Goal: Information Seeking & Learning: Learn about a topic

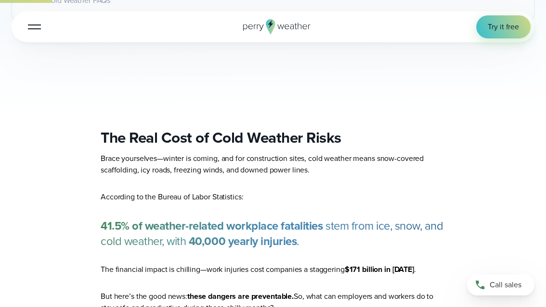
scroll to position [601, 0]
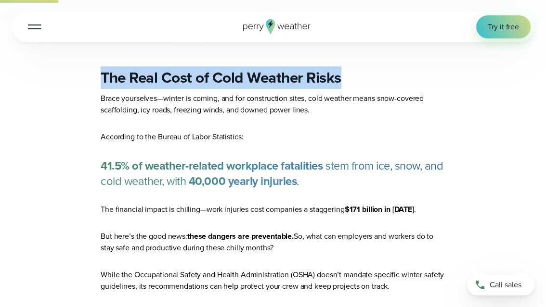
drag, startPoint x: 338, startPoint y: 78, endPoint x: 103, endPoint y: 80, distance: 234.8
click at [103, 80] on strong "The Real Cost of Cold Weather Risks" at bounding box center [221, 77] width 241 height 23
copy strong "The Real Cost of Cold Weather Risks"
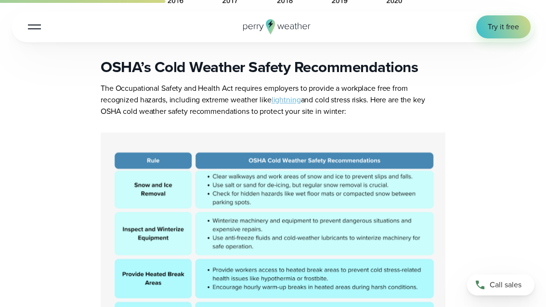
scroll to position [1203, 0]
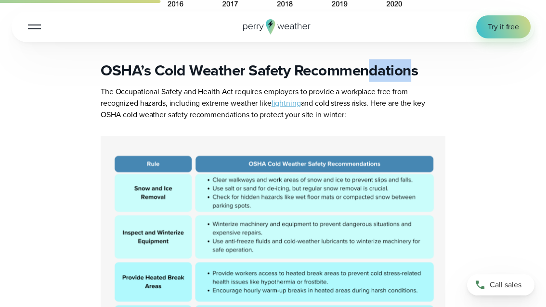
drag, startPoint x: 417, startPoint y: 72, endPoint x: 372, endPoint y: 71, distance: 44.7
click at [372, 71] on strong "OSHA’s Cold Weather Safety Recommendations" at bounding box center [259, 70] width 317 height 23
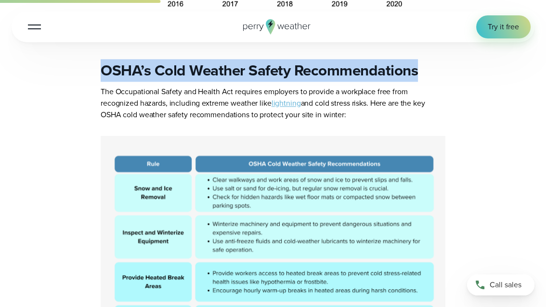
drag, startPoint x: 102, startPoint y: 71, endPoint x: 425, endPoint y: 74, distance: 322.3
click at [425, 74] on h2 "OSHA’s Cold Weather Safety Recommendations" at bounding box center [273, 70] width 344 height 19
copy strong "OSHA’s Cold Weather Safety Recommendations"
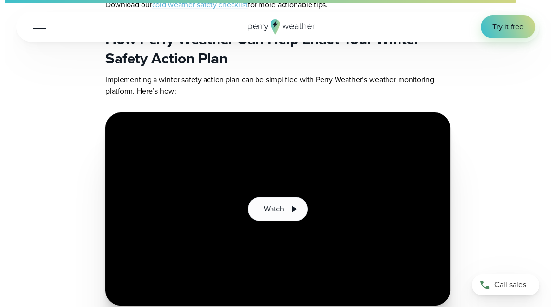
scroll to position [4570, 0]
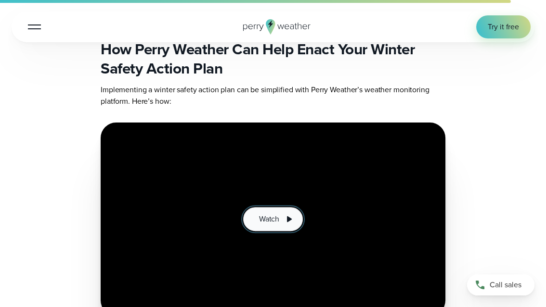
click at [267, 222] on span "Watch" at bounding box center [269, 220] width 20 height 12
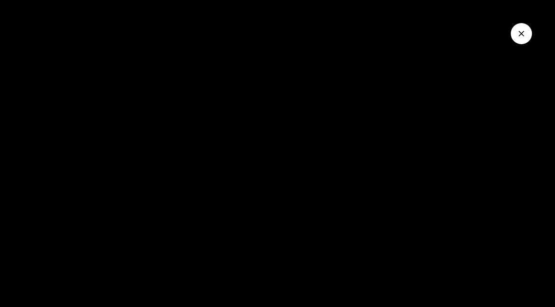
scroll to position [421, 0]
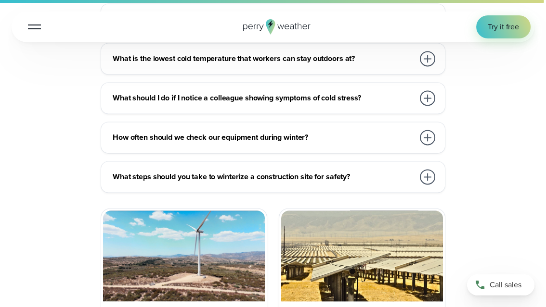
scroll to position [5893, 0]
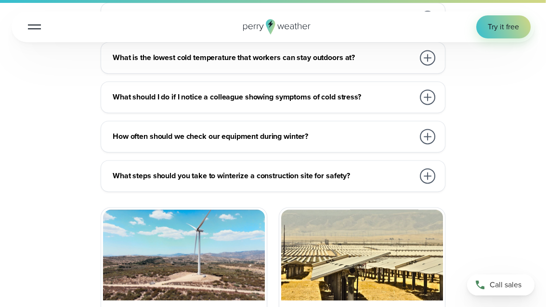
click at [264, 181] on h3 "What steps should you take to winterize a construction site for safety?" at bounding box center [263, 176] width 301 height 12
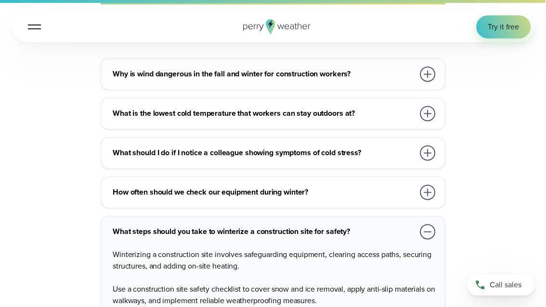
scroll to position [5773, 0]
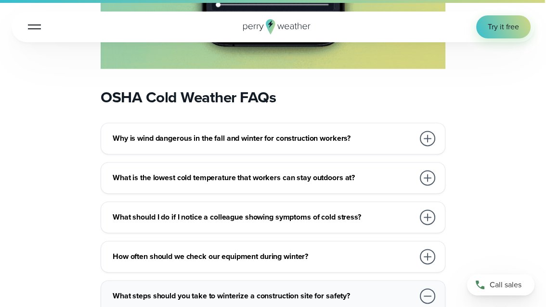
click at [322, 182] on h3 "What is the lowest cold temperature that workers can stay outdoors at?" at bounding box center [263, 178] width 301 height 12
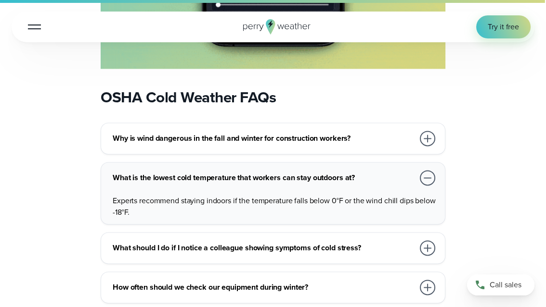
click at [204, 144] on h3 "Why is wind dangerous in the fall and winter for construction workers?" at bounding box center [263, 139] width 301 height 12
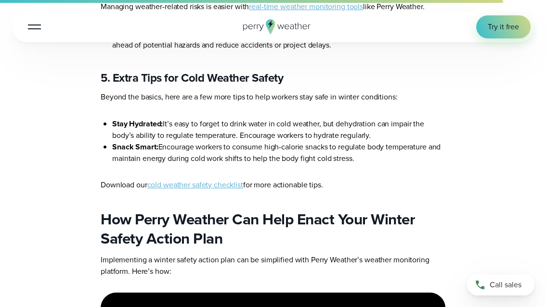
scroll to position [4390, 0]
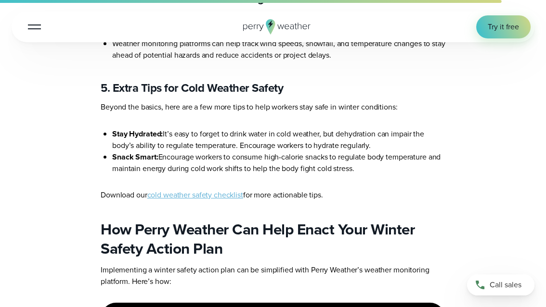
click at [168, 201] on link "cold weather safety checklist" at bounding box center [195, 195] width 96 height 11
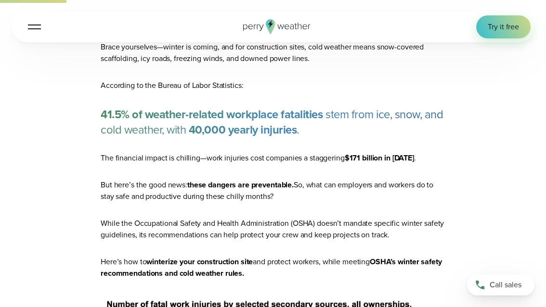
scroll to position [661, 0]
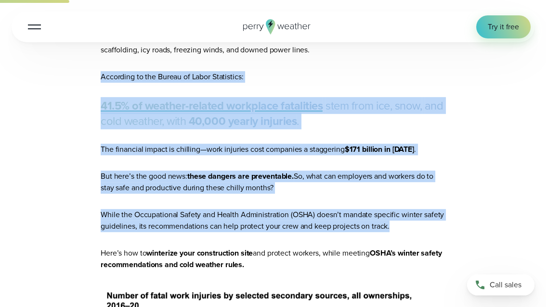
drag, startPoint x: 101, startPoint y: 75, endPoint x: 431, endPoint y: 222, distance: 361.3
copy article "According to the Bureau of Labor Statistics: 41.5% of weather-related workplace…"
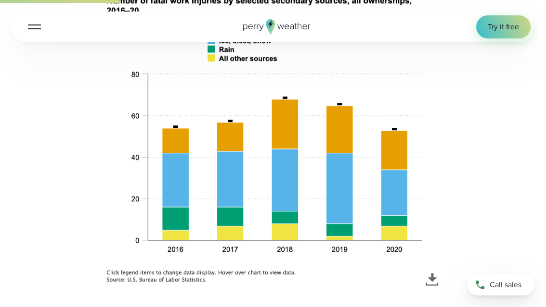
scroll to position [962, 0]
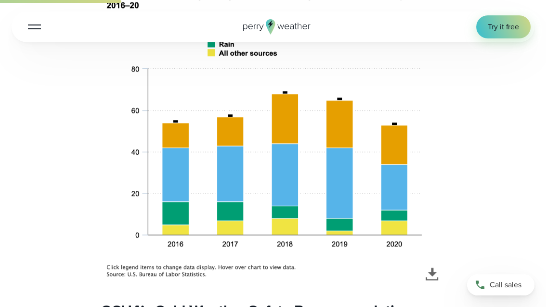
click at [428, 277] on img at bounding box center [273, 134] width 344 height 297
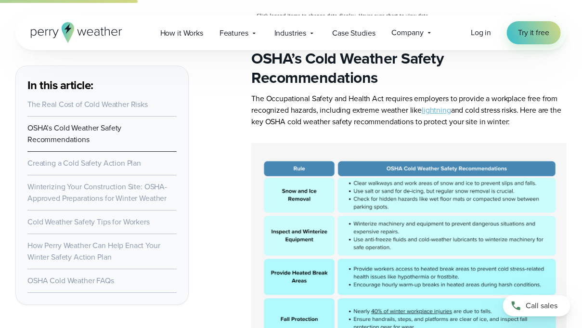
scroll to position [966, 0]
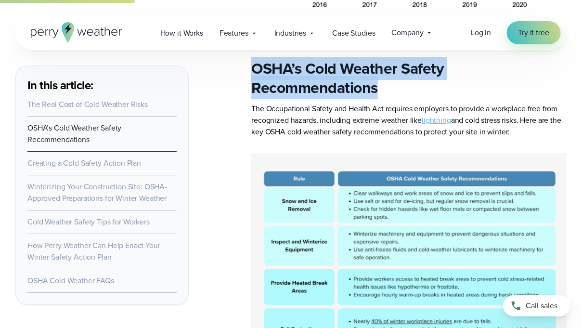
drag, startPoint x: 375, startPoint y: 87, endPoint x: 251, endPoint y: 64, distance: 126.1
copy strong "OSHA’s Cold Weather Safety Recommendations"
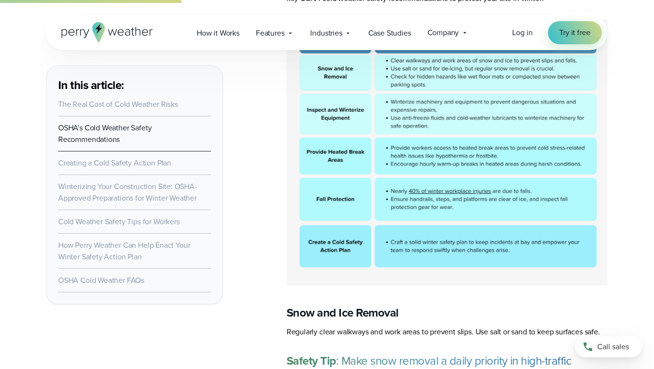
scroll to position [1022, 0]
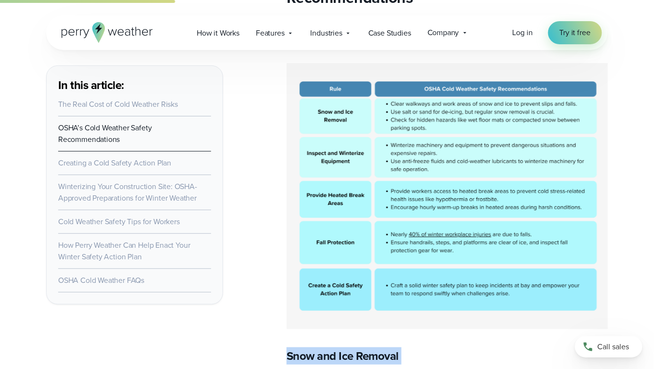
drag, startPoint x: 269, startPoint y: 367, endPoint x: 297, endPoint y: 368, distance: 28.4
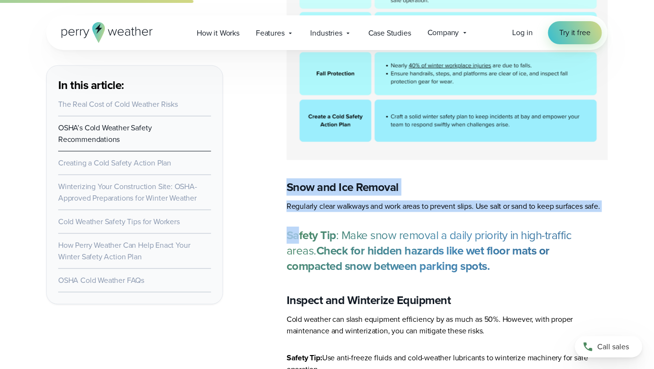
scroll to position [1227, 0]
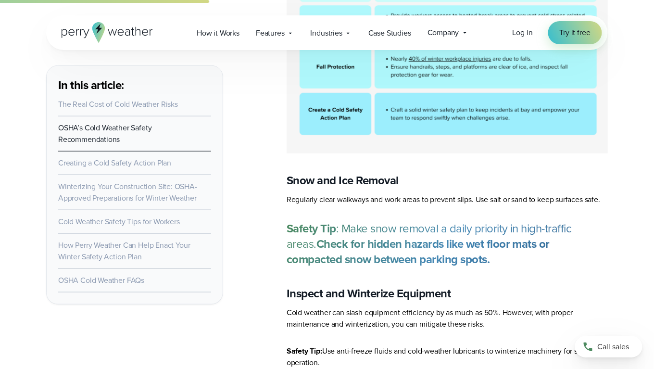
click at [545, 291] on h3 "Inspect and Winterize Equipment" at bounding box center [447, 293] width 321 height 15
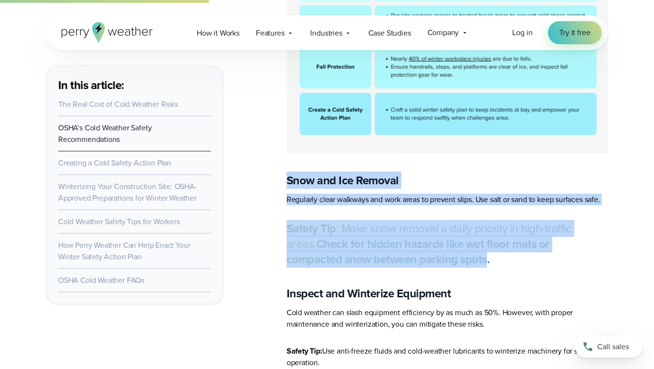
drag, startPoint x: 289, startPoint y: 181, endPoint x: 428, endPoint y: 253, distance: 156.4
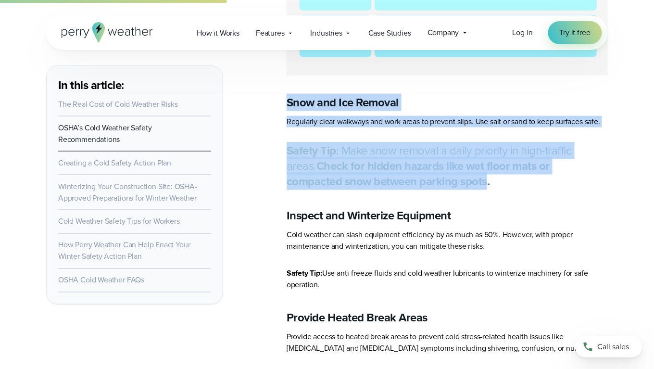
scroll to position [1299, 0]
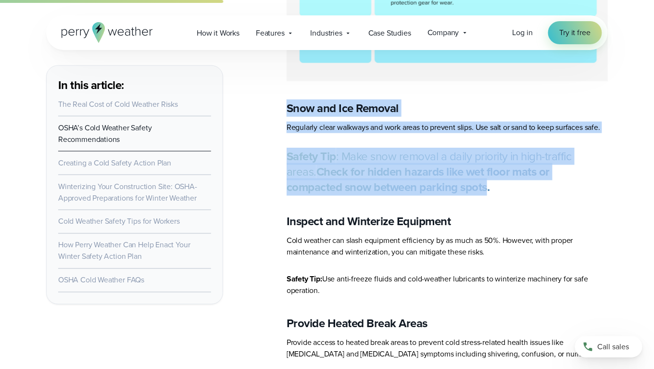
copy article "Snow and Ice Removal Regularly clear walkways and work areas to prevent slips. …"
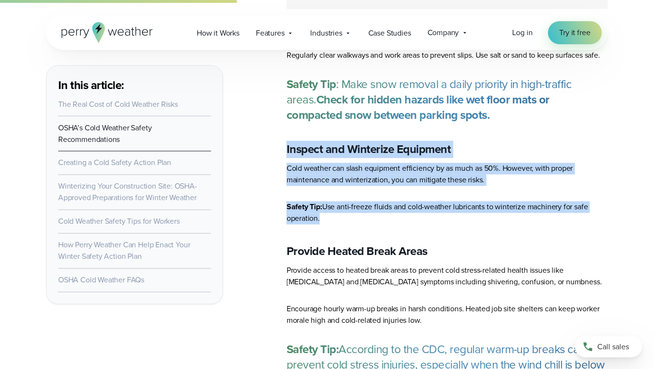
drag, startPoint x: 287, startPoint y: 148, endPoint x: 328, endPoint y: 214, distance: 77.2
drag, startPoint x: 328, startPoint y: 214, endPoint x: 297, endPoint y: 168, distance: 55.1
copy article "Inspect and Winterize Equipment Cold weather can slash equipment efficiency by …"
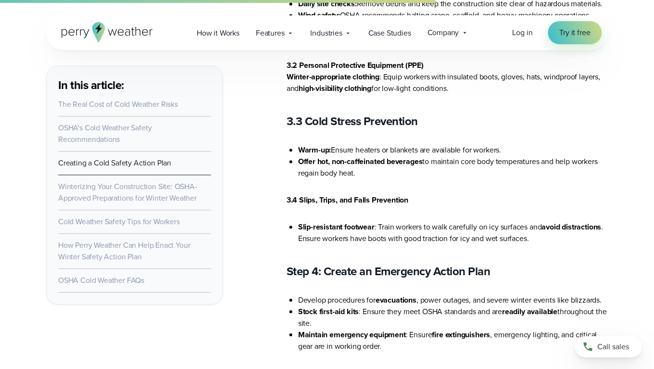
scroll to position [2670, 0]
